Goal: Transaction & Acquisition: Purchase product/service

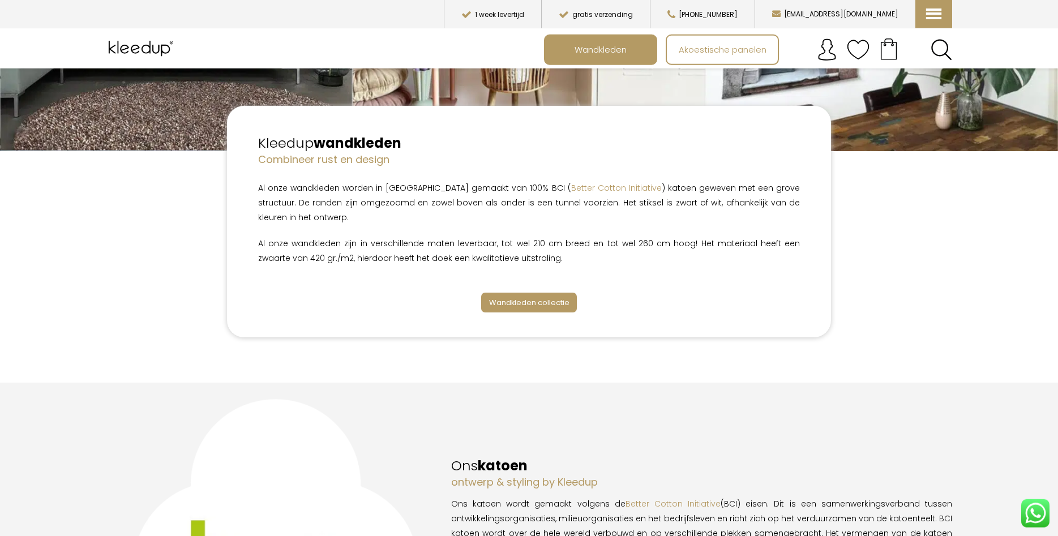
scroll to position [289, 0]
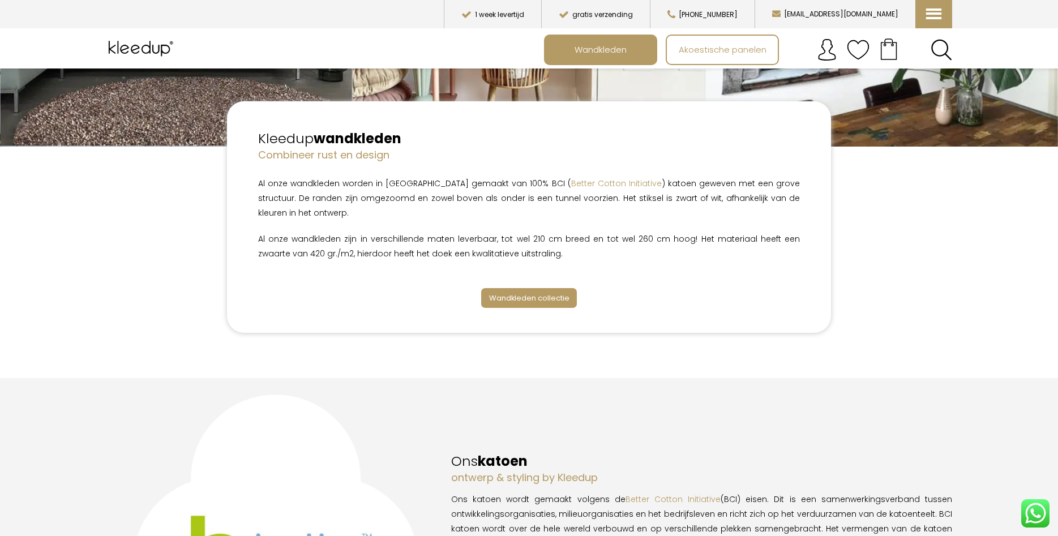
click at [515, 298] on span "Wandkleden collectie" at bounding box center [529, 298] width 80 height 11
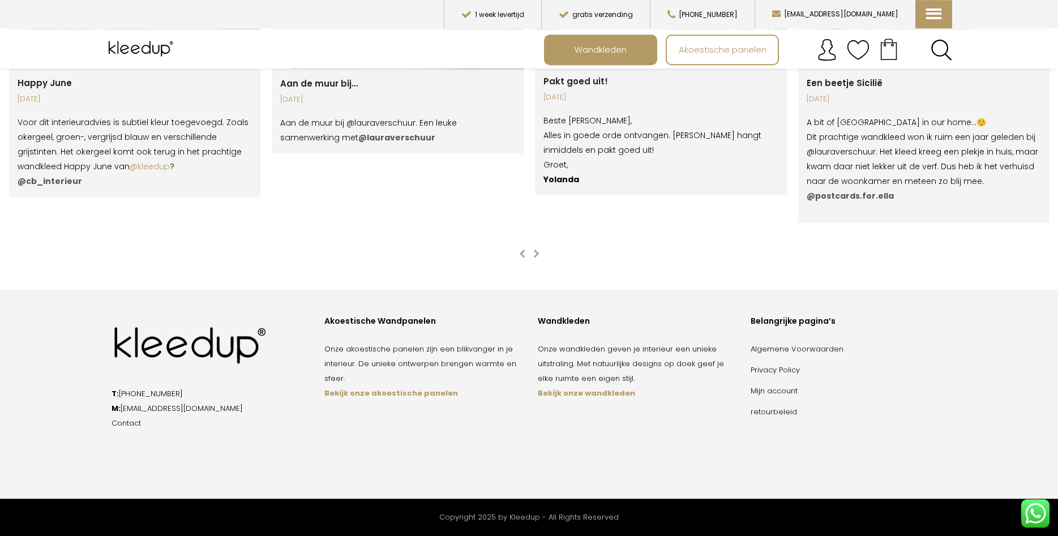
scroll to position [2324, 0]
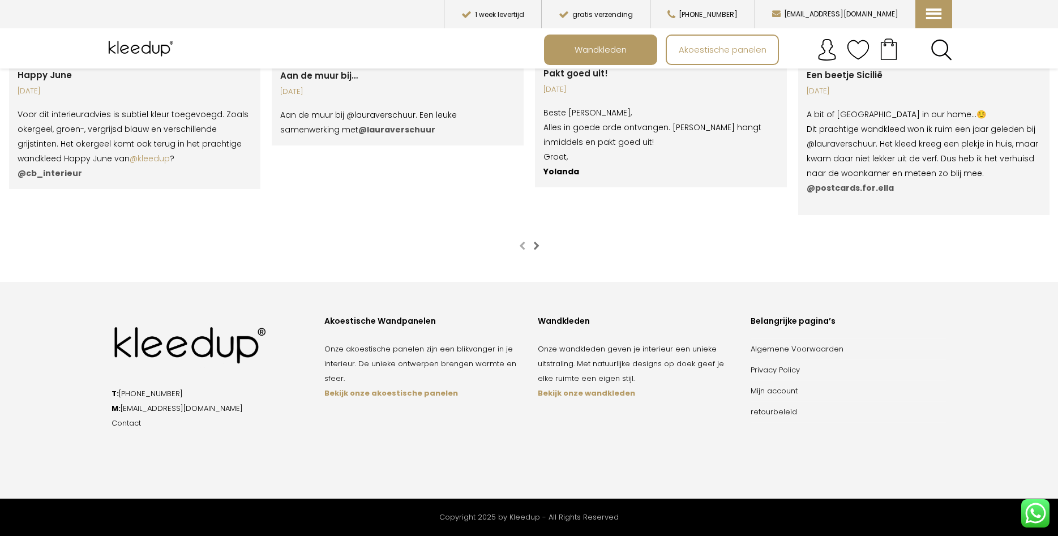
click at [535, 242] on span "button" at bounding box center [536, 245] width 6 height 9
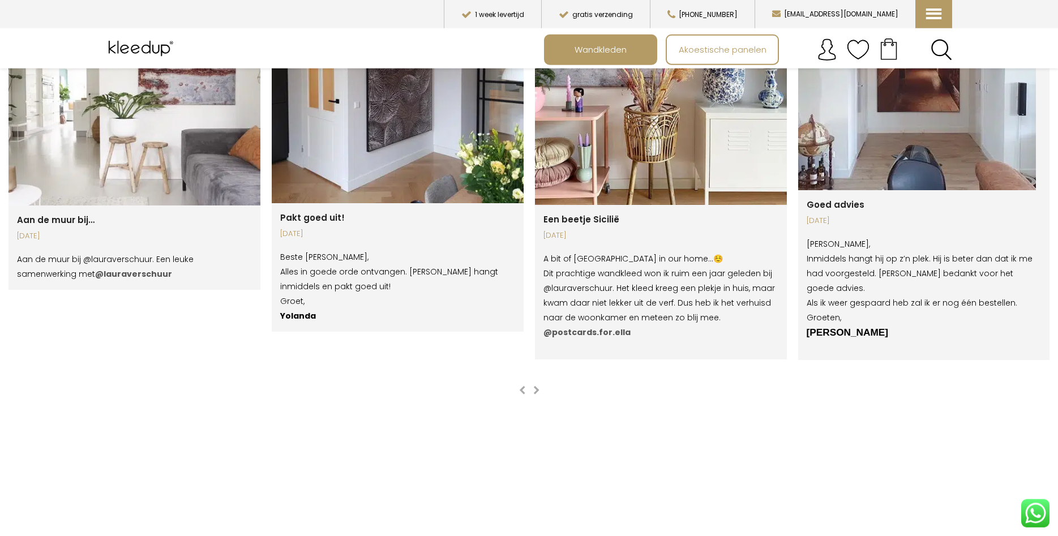
scroll to position [2209, 0]
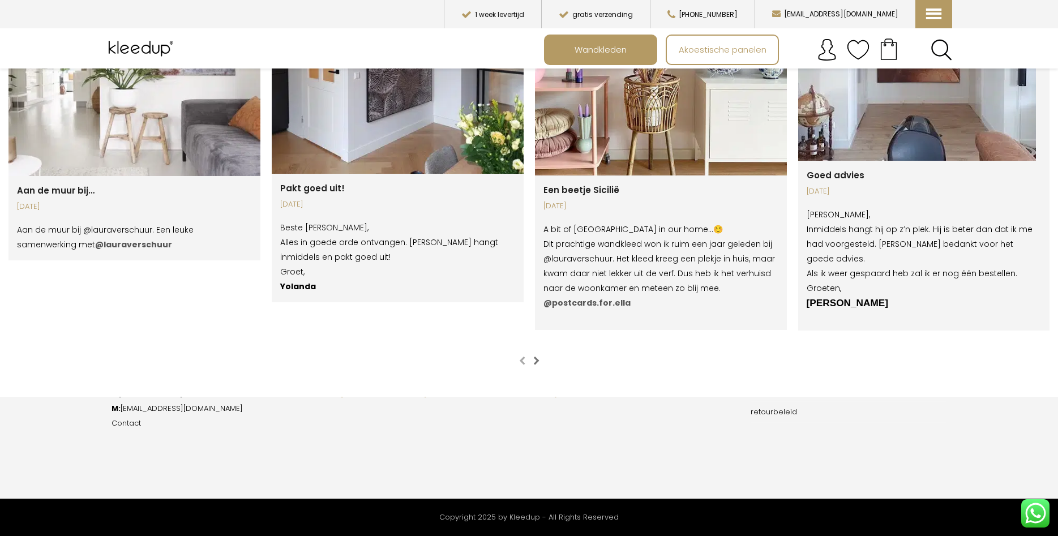
click at [536, 360] on span "button" at bounding box center [536, 360] width 6 height 9
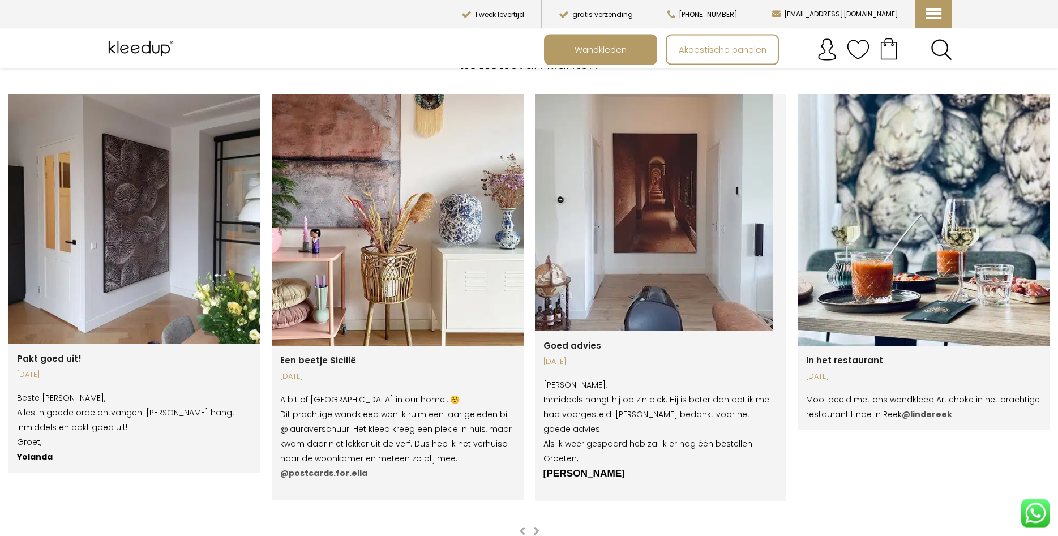
scroll to position [2036, 0]
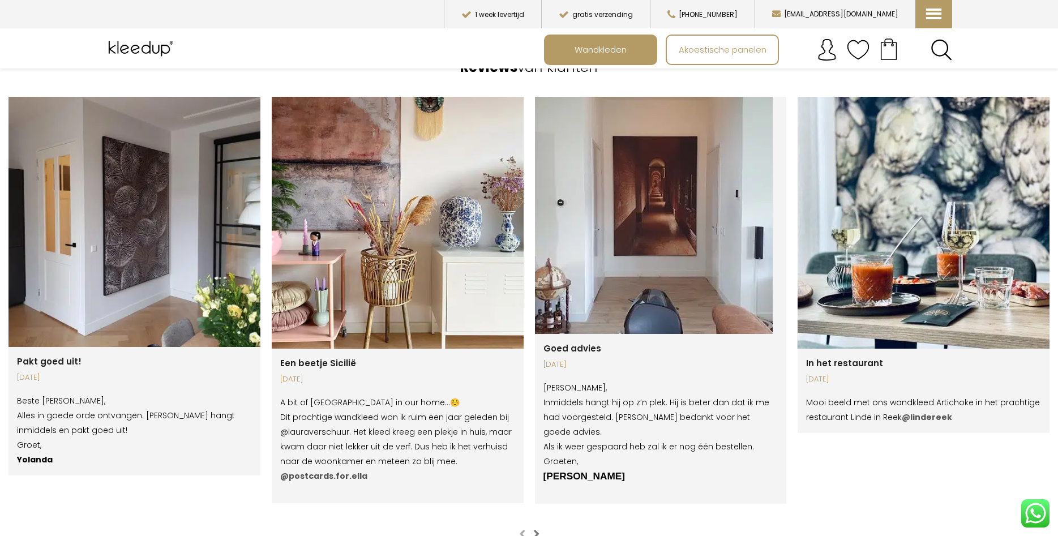
click at [535, 533] on span "button" at bounding box center [536, 533] width 6 height 9
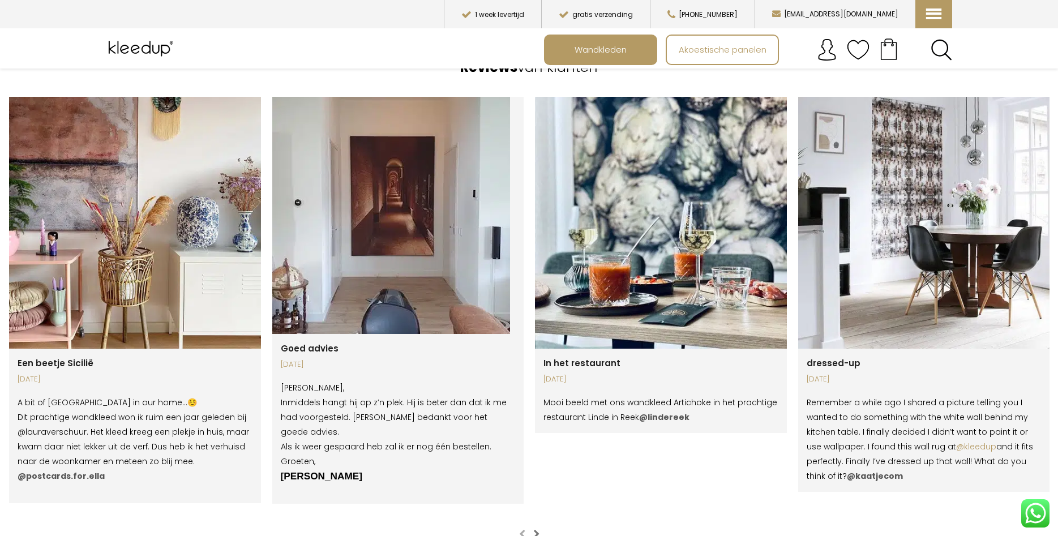
click at [535, 533] on span "button" at bounding box center [536, 533] width 6 height 9
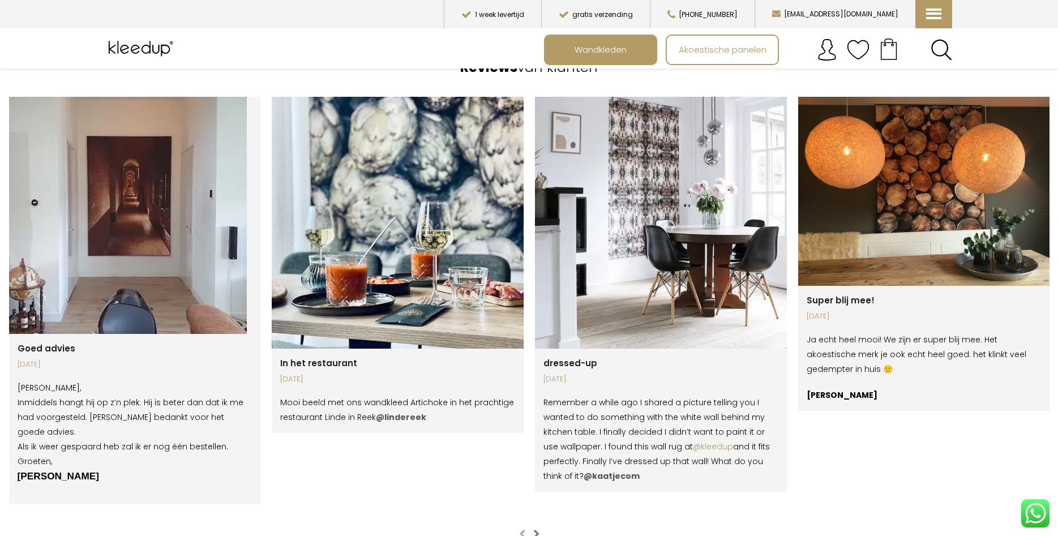
click at [535, 533] on span "button" at bounding box center [536, 533] width 6 height 9
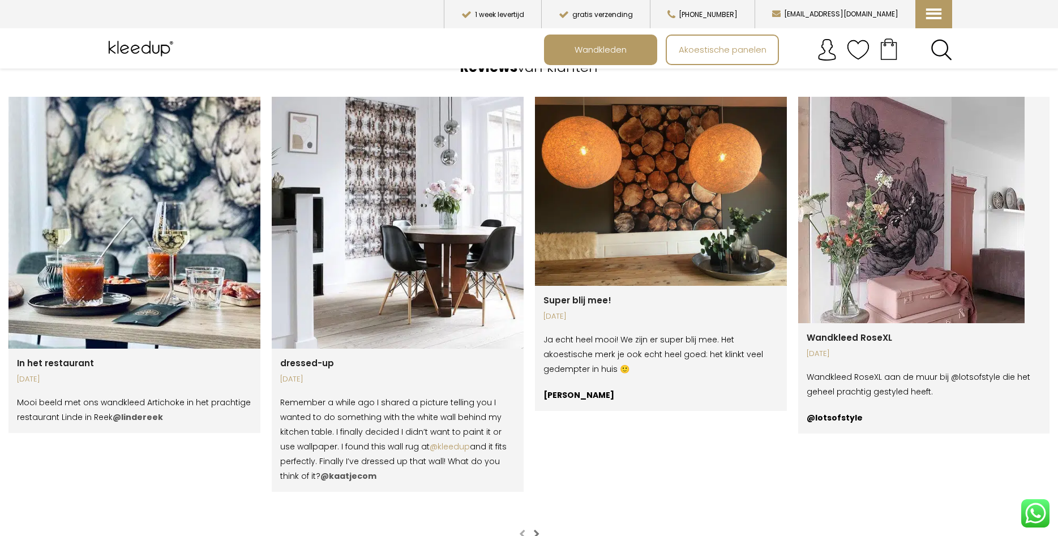
click at [535, 533] on span "button" at bounding box center [536, 533] width 6 height 9
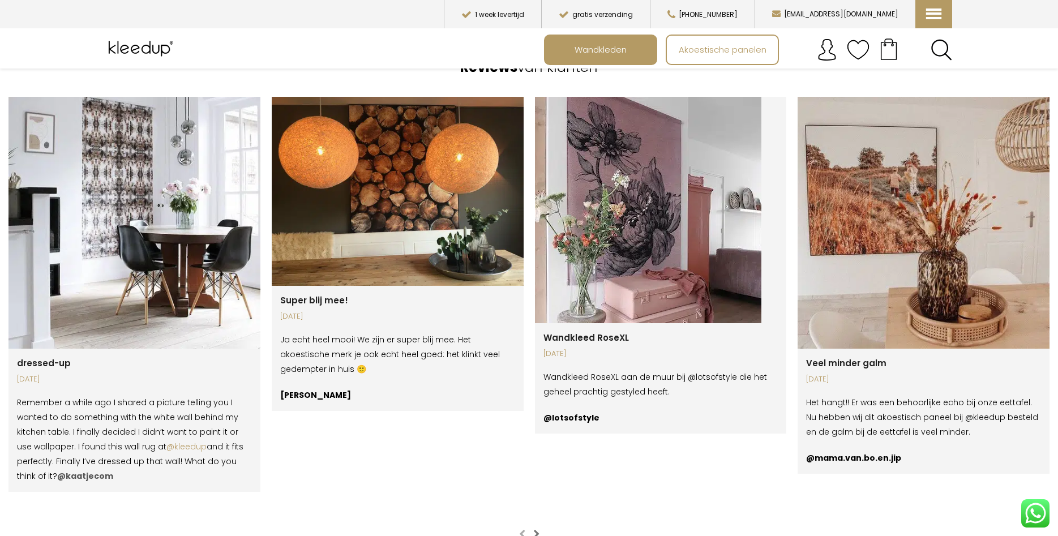
click at [535, 533] on span "button" at bounding box center [536, 533] width 6 height 9
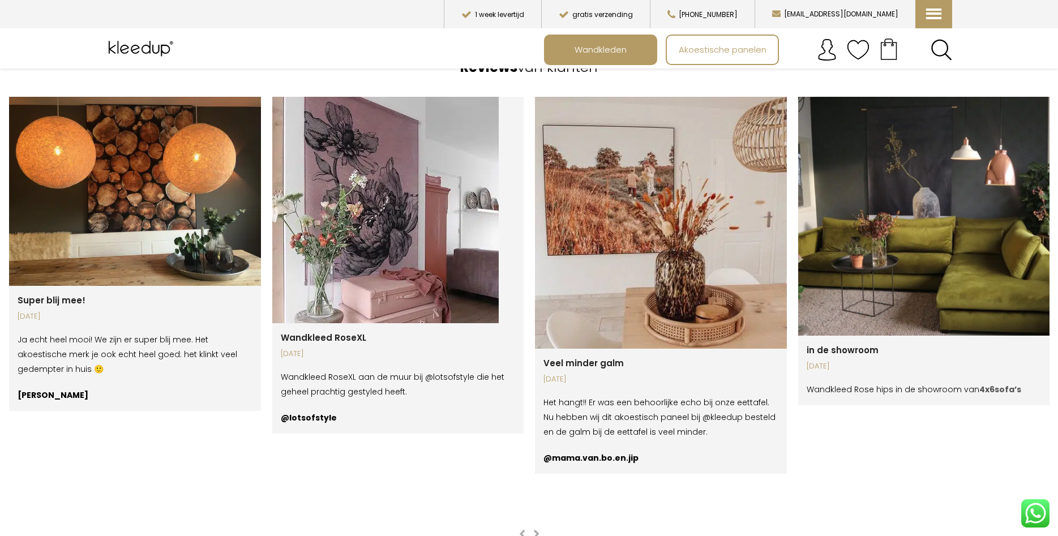
click at [151, 207] on img at bounding box center [135, 191] width 252 height 189
click at [538, 530] on span "button" at bounding box center [536, 533] width 6 height 9
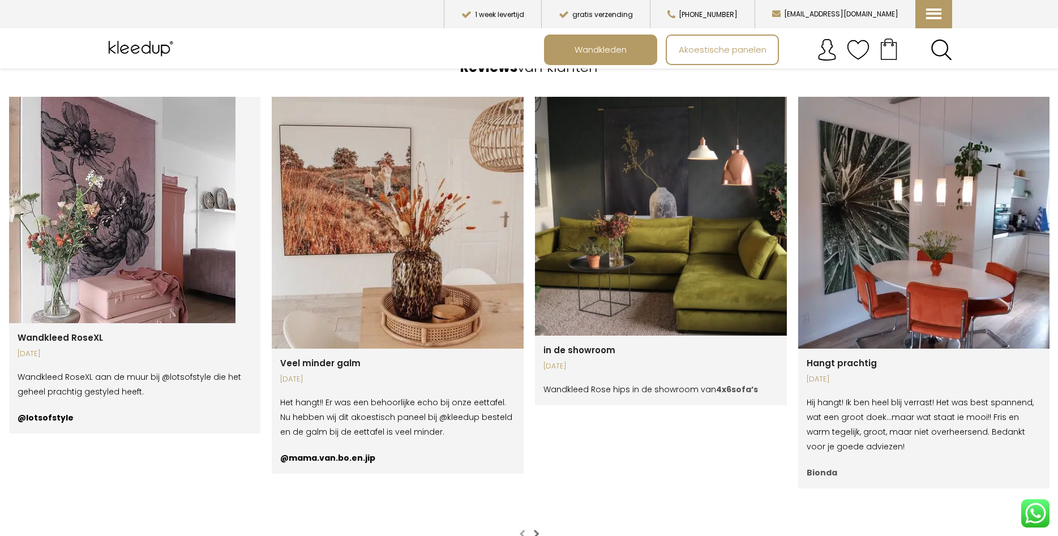
click at [538, 530] on span "button" at bounding box center [536, 533] width 6 height 9
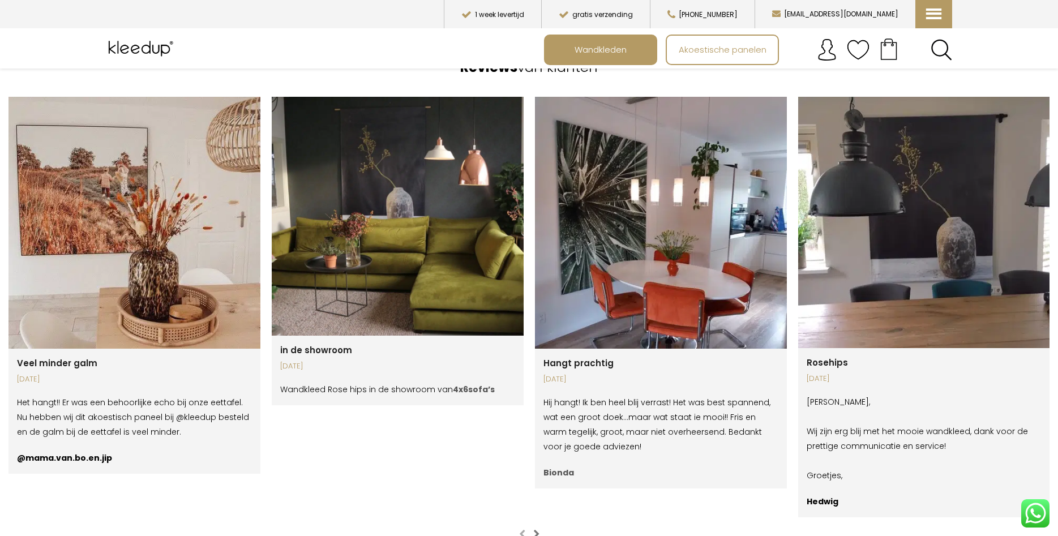
click at [538, 530] on span "button" at bounding box center [536, 533] width 6 height 9
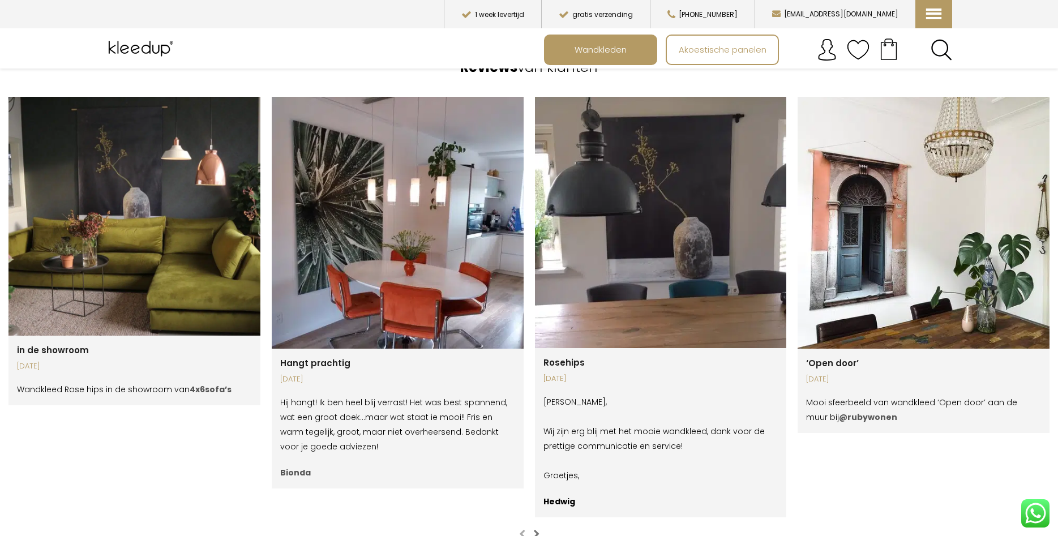
click at [538, 530] on span "button" at bounding box center [536, 533] width 6 height 9
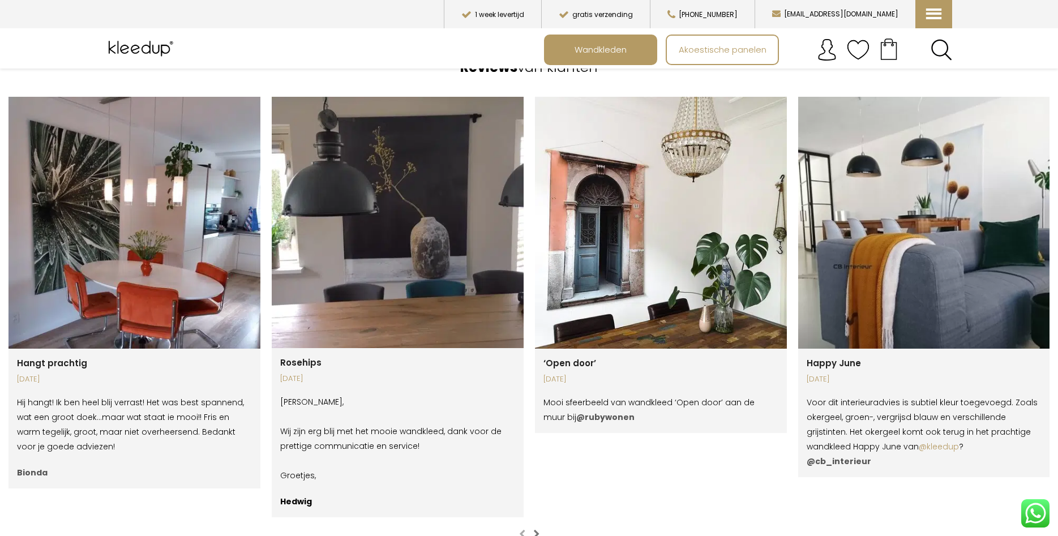
click at [538, 530] on span "button" at bounding box center [536, 533] width 6 height 9
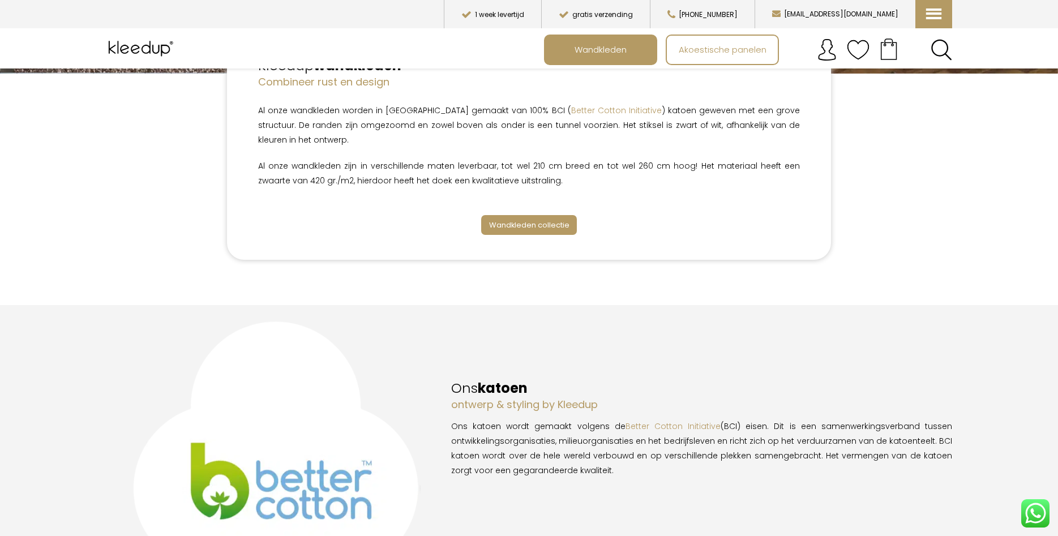
scroll to position [15, 0]
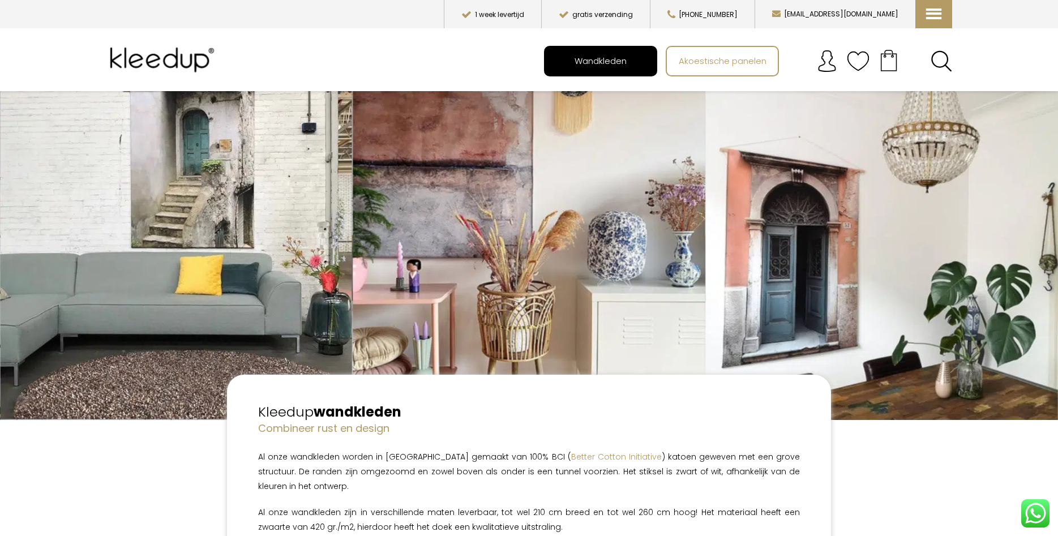
click at [592, 54] on span "Wandkleden" at bounding box center [600, 61] width 65 height 22
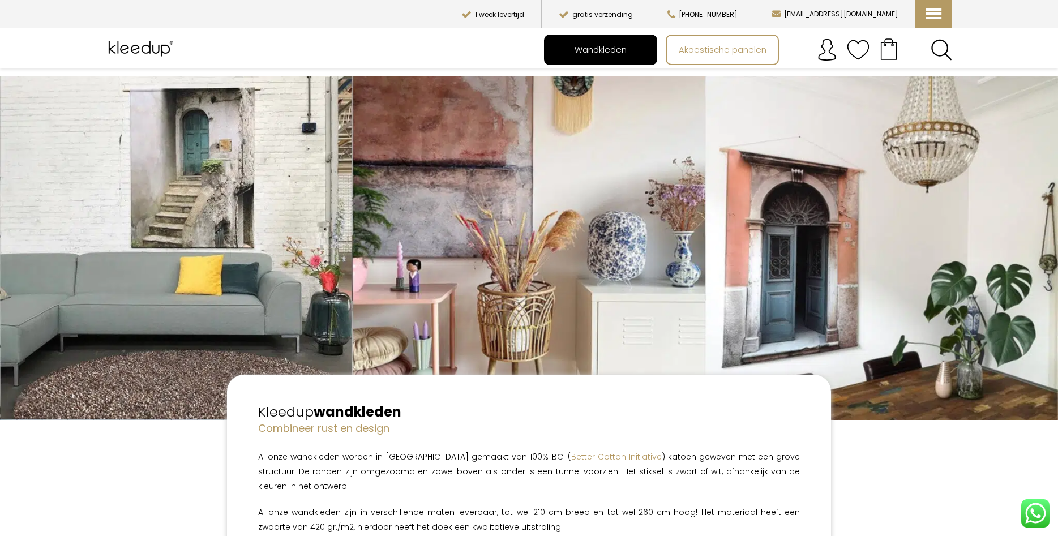
scroll to position [289, 0]
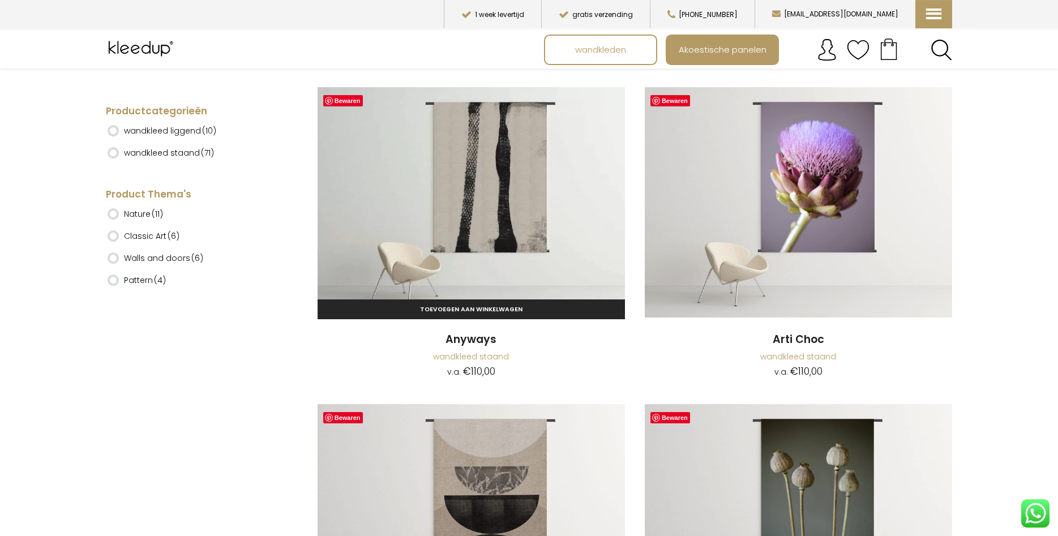
scroll to position [231, 0]
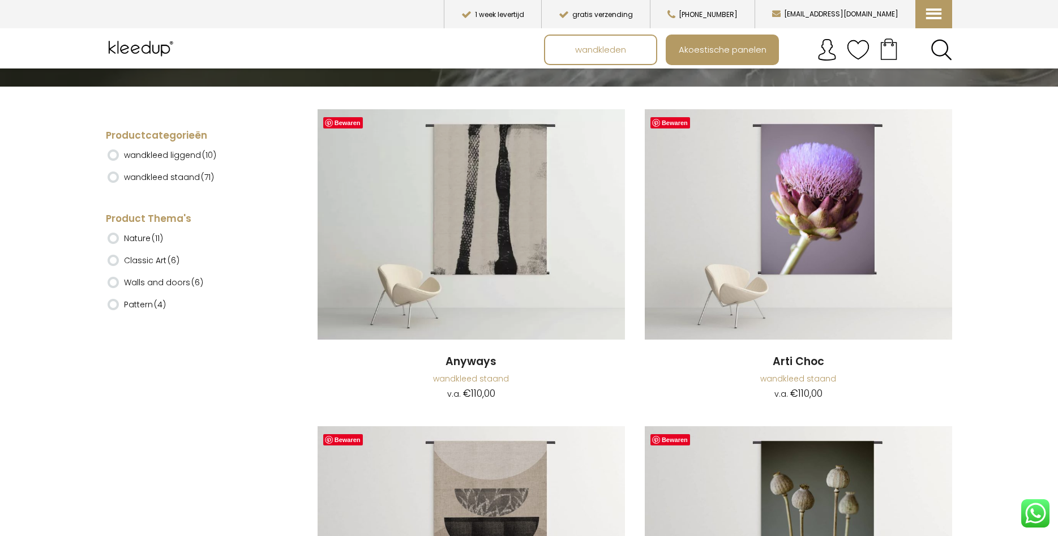
click at [113, 152] on ins at bounding box center [113, 154] width 11 height 11
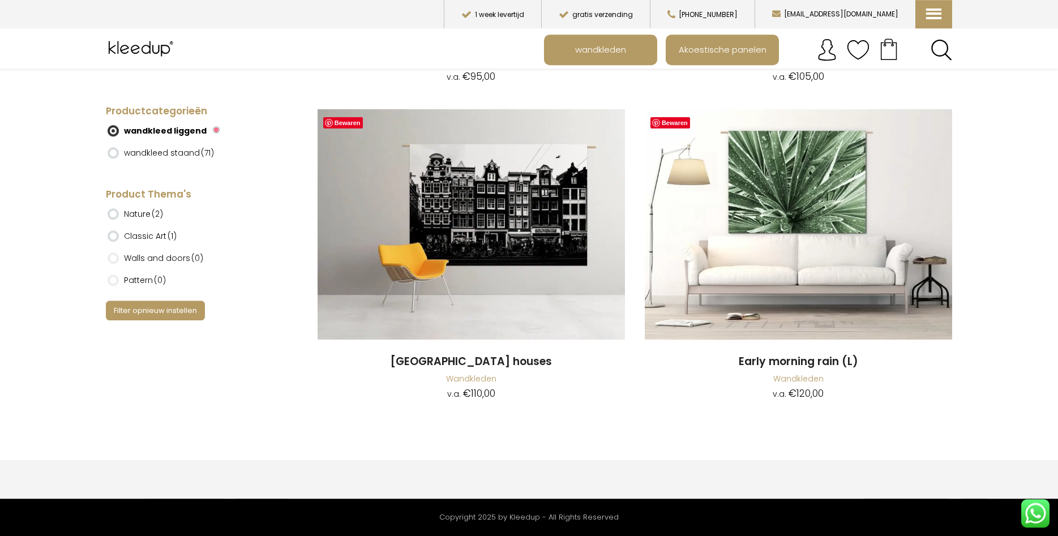
scroll to position [1385, 0]
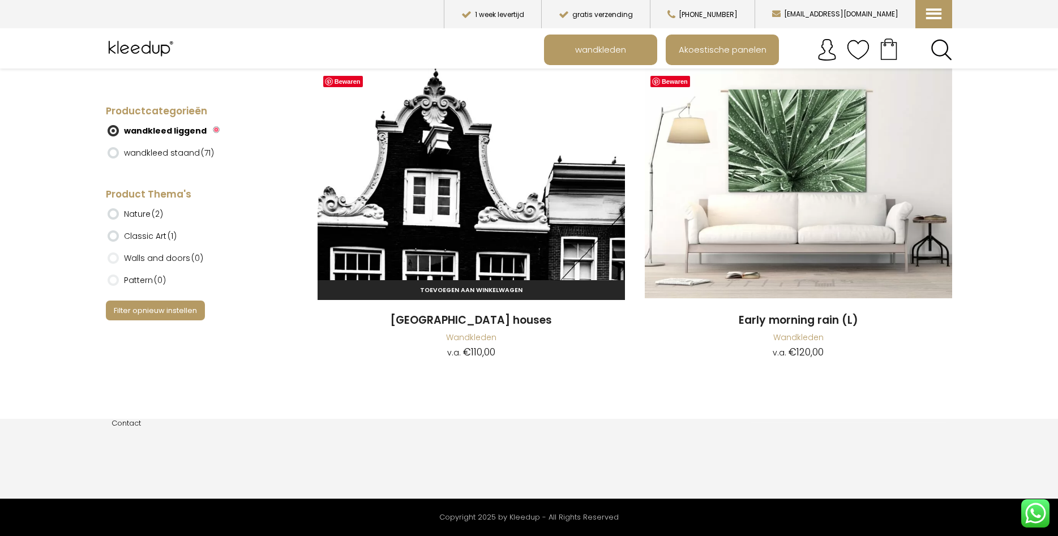
click at [420, 200] on img at bounding box center [471, 183] width 307 height 230
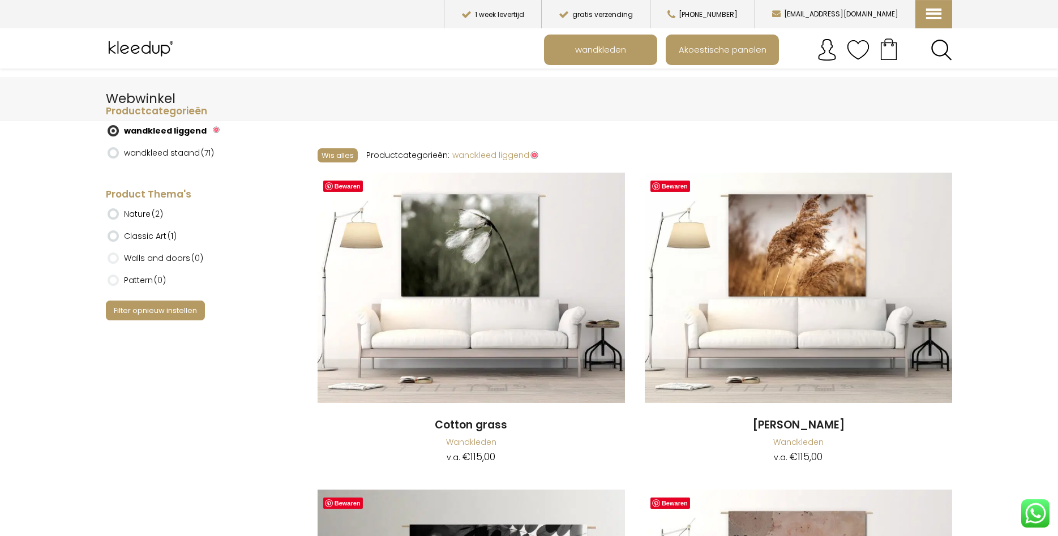
scroll to position [0, 0]
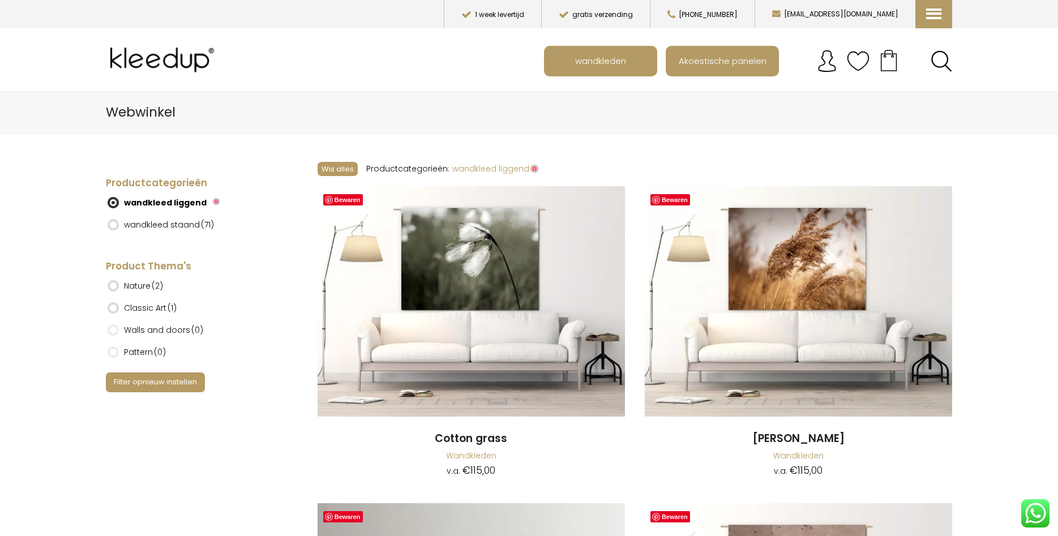
click at [113, 225] on ins at bounding box center [113, 224] width 11 height 11
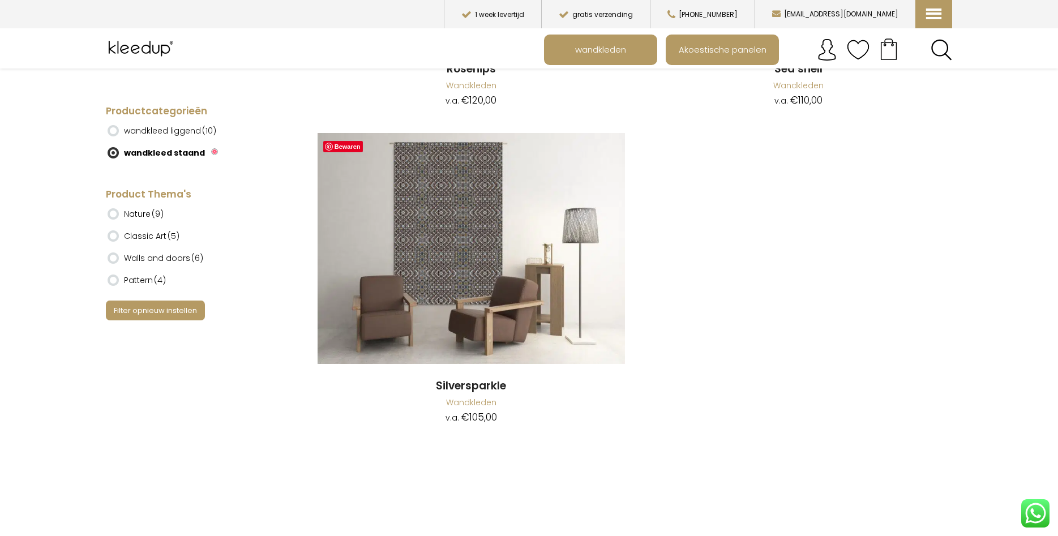
scroll to position [11199, 0]
